Goal: Navigation & Orientation: Find specific page/section

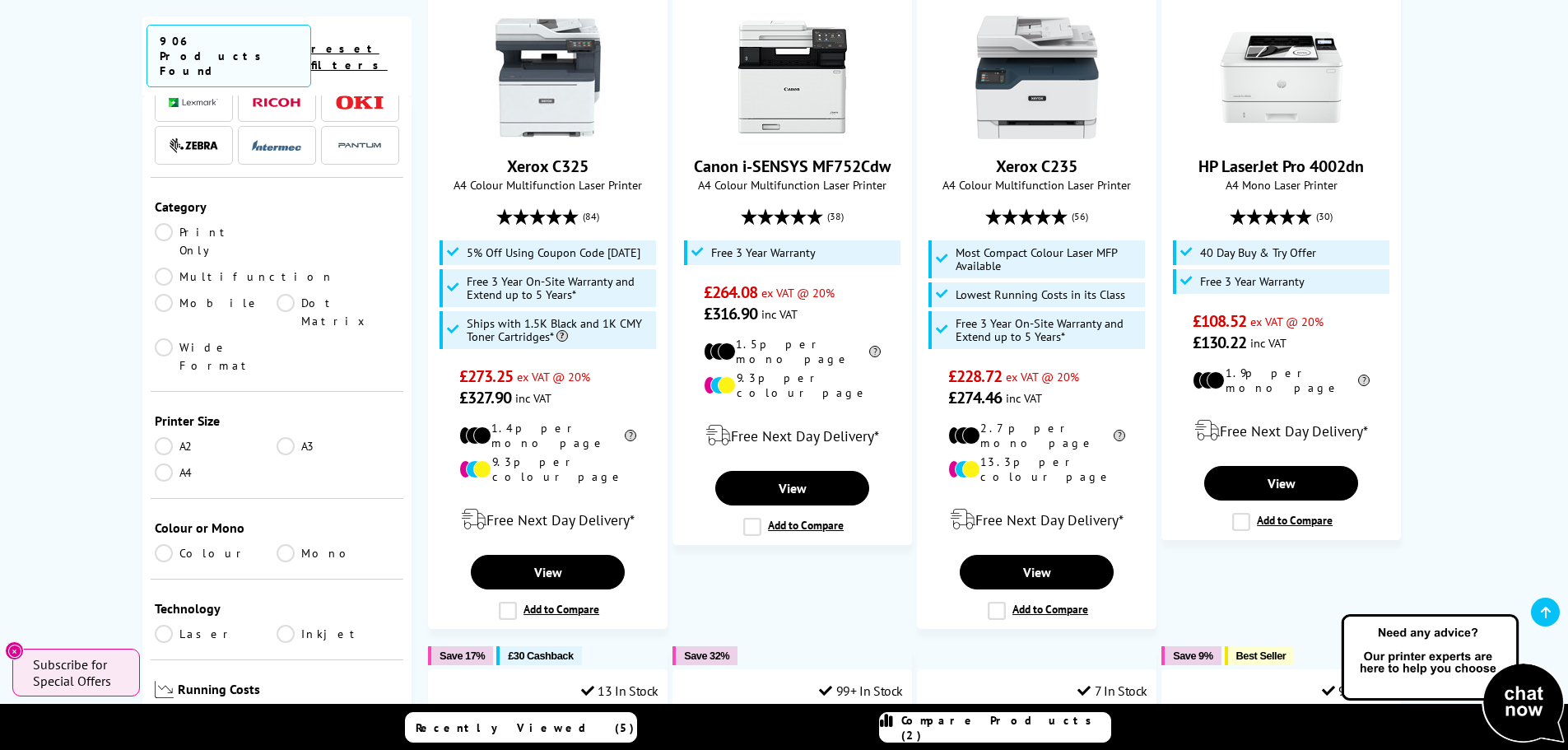
scroll to position [247, 0]
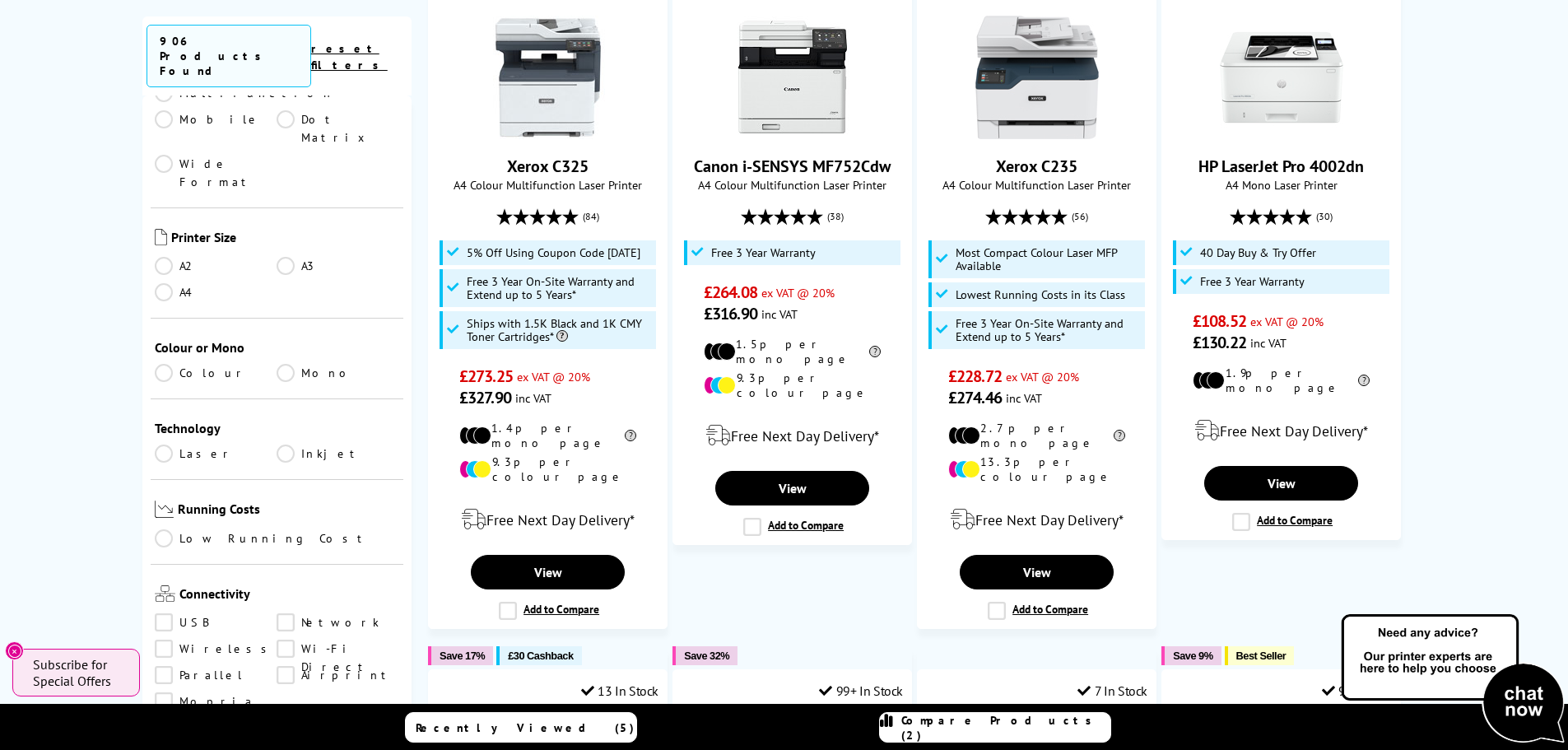
scroll to position [412, 0]
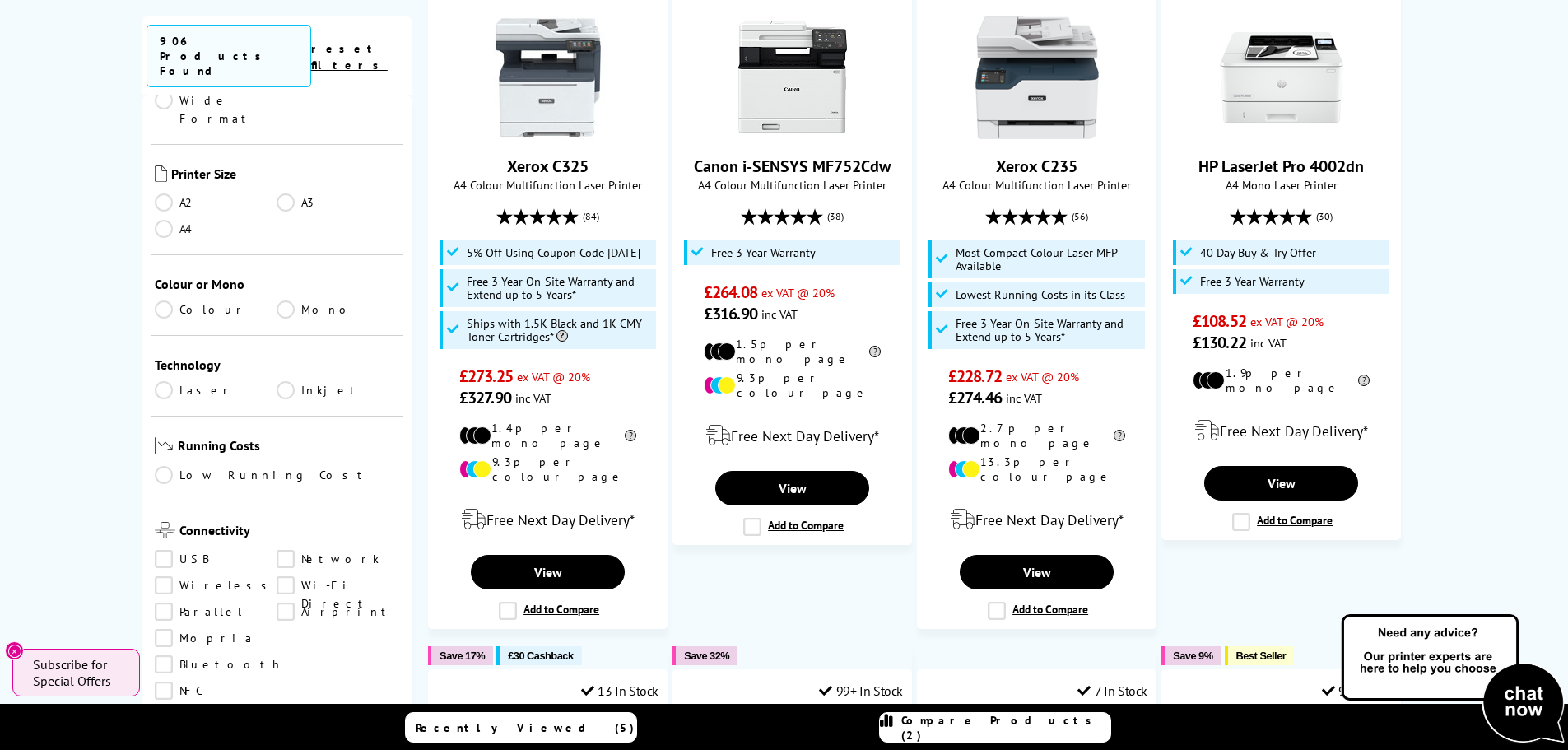
drag, startPoint x: 161, startPoint y: 444, endPoint x: 1444, endPoint y: 296, distance: 1291.5
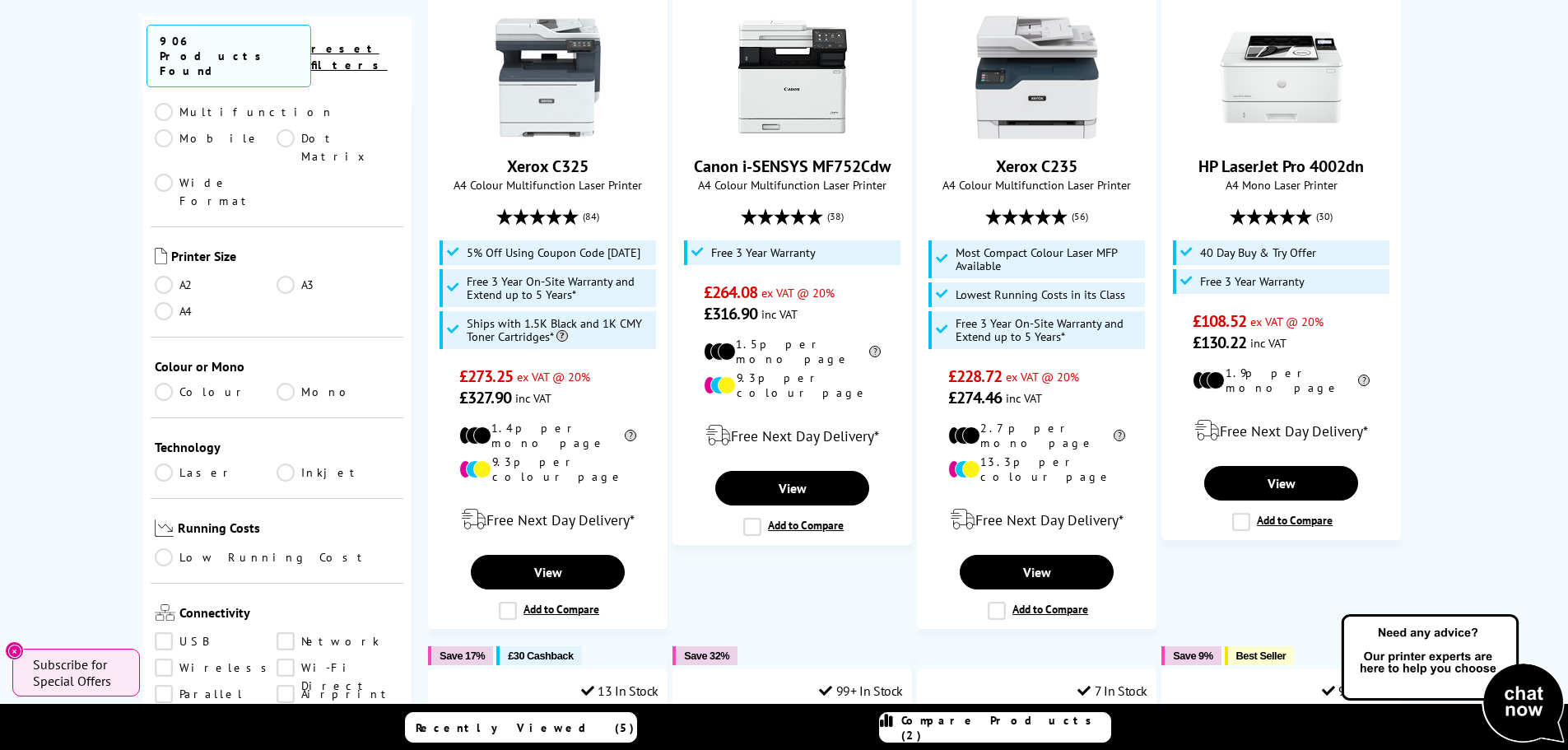
scroll to position [0, 0]
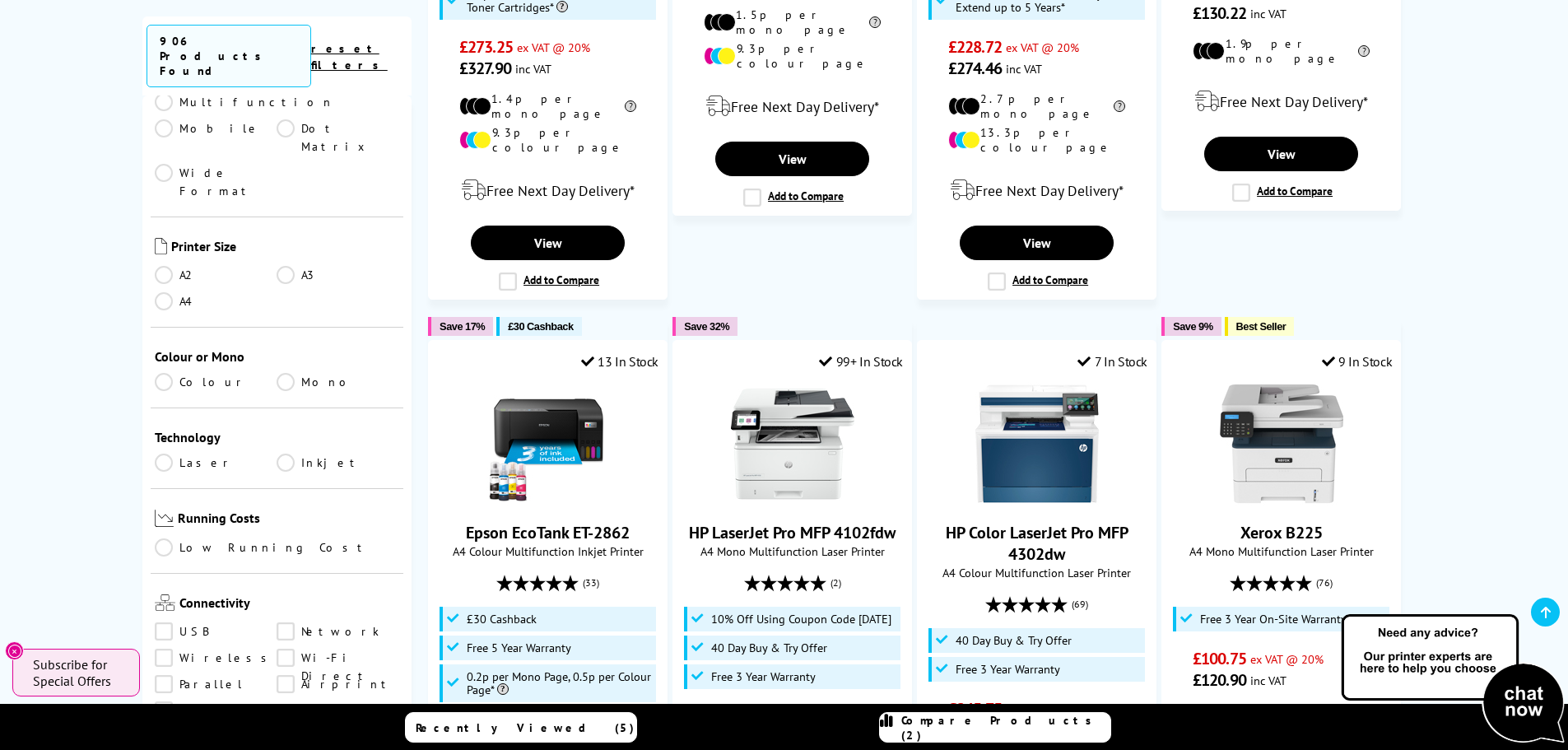
scroll to position [247, 0]
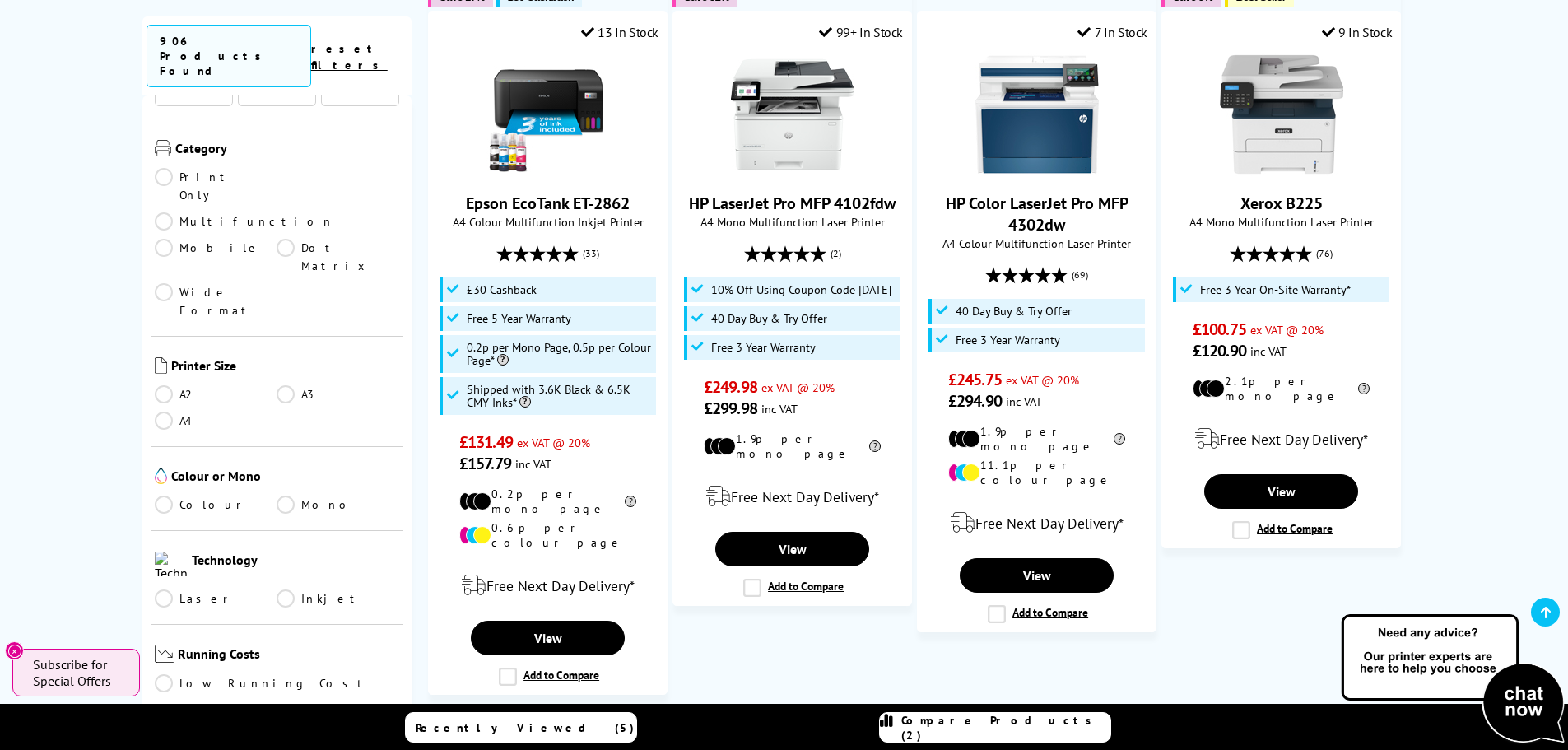
scroll to position [247, 0]
